Goal: Task Accomplishment & Management: Use online tool/utility

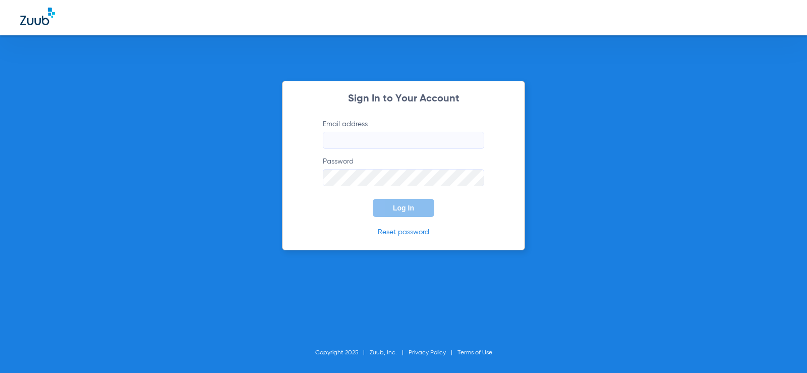
type input "[EMAIL_ADDRESS][DOMAIN_NAME]"
click at [408, 201] on button "Log In" at bounding box center [404, 208] width 62 height 18
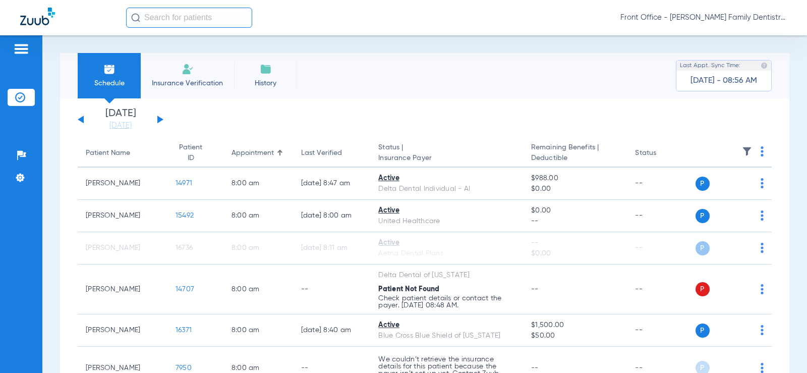
click at [171, 71] on li "Insurance Verification" at bounding box center [187, 75] width 93 height 45
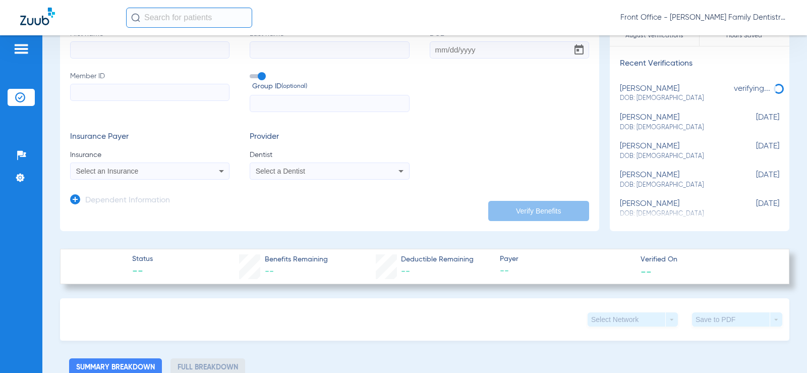
scroll to position [101, 0]
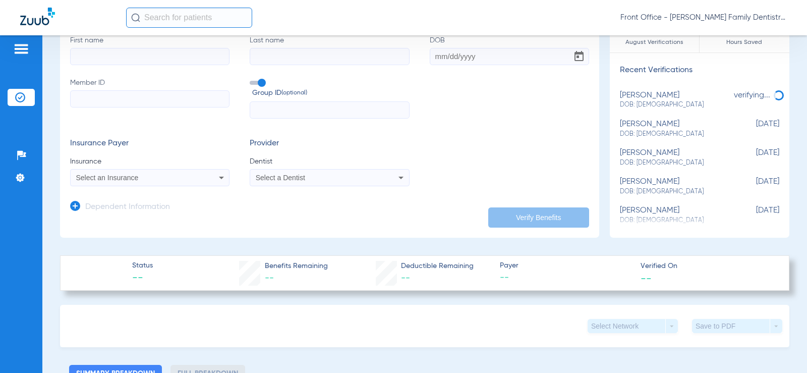
click at [172, 188] on app-dependent-form "Dependent Information" at bounding box center [329, 203] width 519 height 34
click at [172, 170] on mat-select "Select an Insurance" at bounding box center [149, 177] width 159 height 17
click at [170, 176] on div "Select an Insurance" at bounding box center [135, 177] width 119 height 7
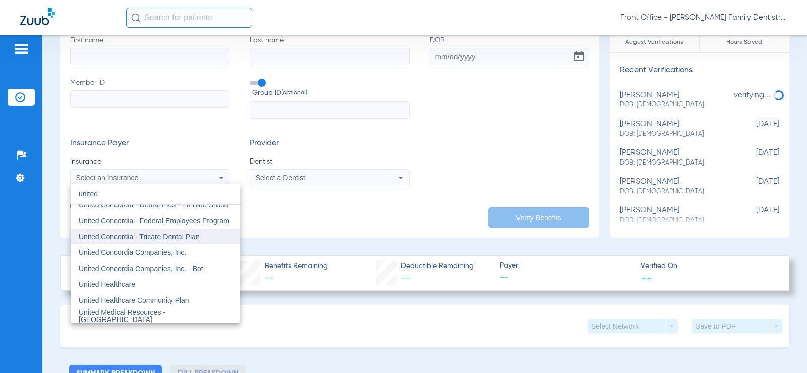
scroll to position [0, 0]
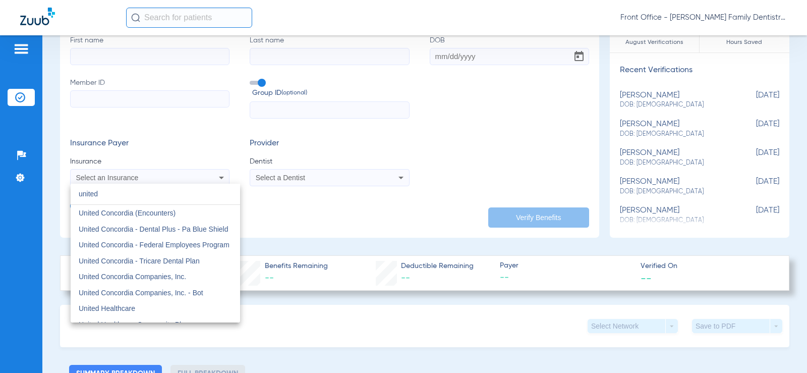
drag, startPoint x: 148, startPoint y: 190, endPoint x: 0, endPoint y: 187, distance: 148.3
click at [0, 187] on div "united close United Concordia (Encounters) United Concordia - Dental Plus - Pa …" at bounding box center [403, 186] width 807 height 373
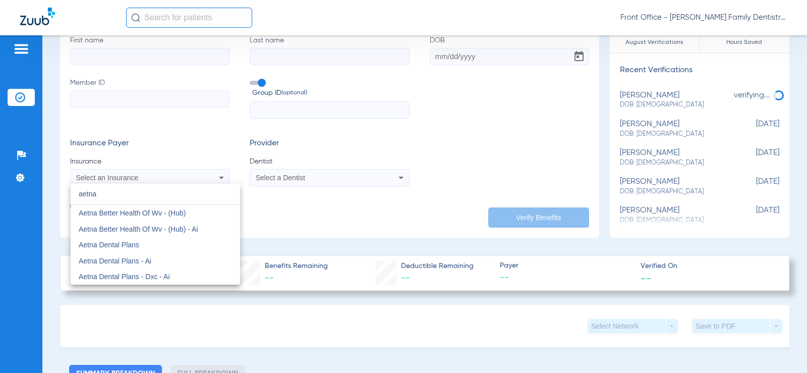
type input "aetna"
